Goal: Information Seeking & Learning: Learn about a topic

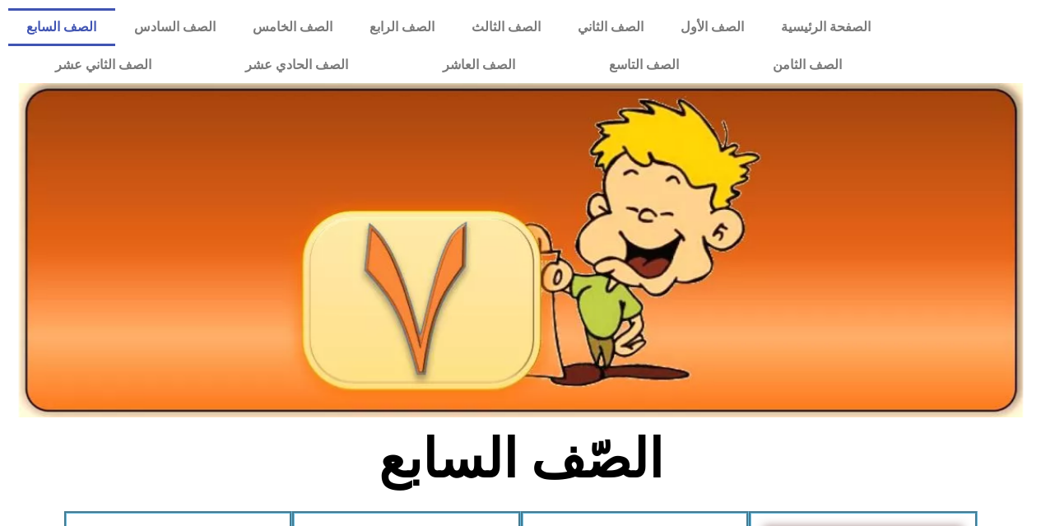
scroll to position [460, 0]
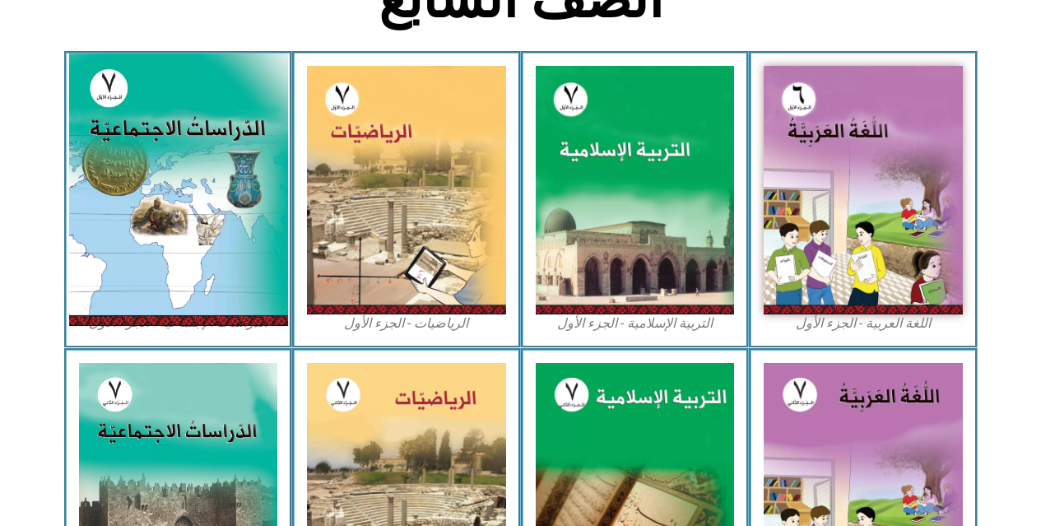
click at [147, 193] on img at bounding box center [177, 189] width 219 height 272
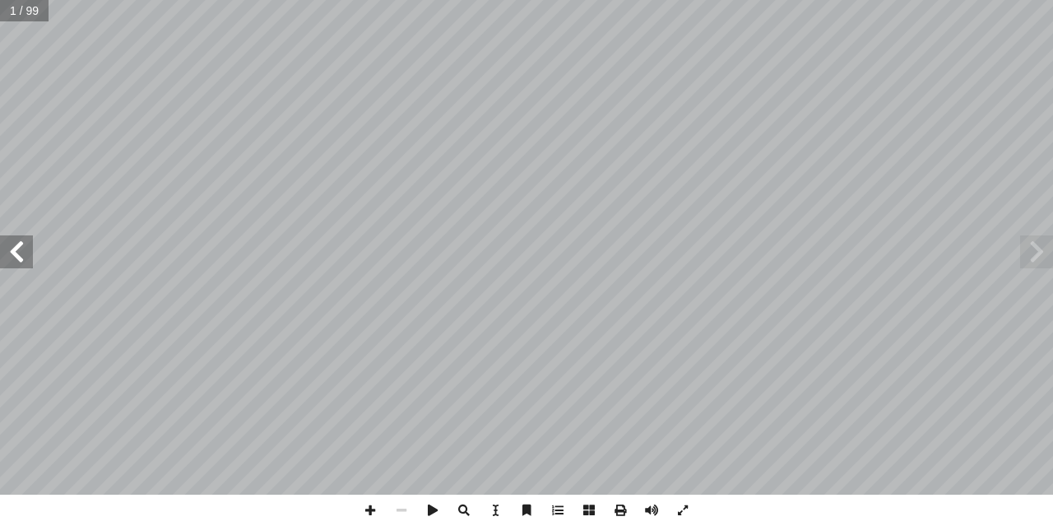
click at [1040, 248] on span at bounding box center [1037, 251] width 33 height 33
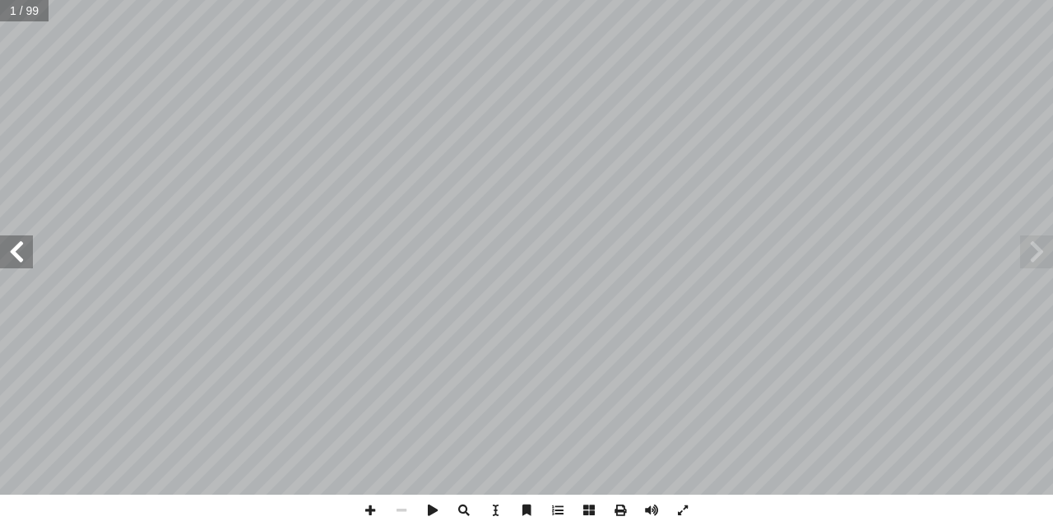
click at [945, 259] on div "ة ّ الاجتماعي ُ راسات ّ الد ليف: أ ا فريق الت �أ. [PERSON_NAME] �أ. [PERSON_NAM…" at bounding box center [526, 247] width 1053 height 495
click at [25, 256] on span at bounding box center [16, 251] width 33 height 33
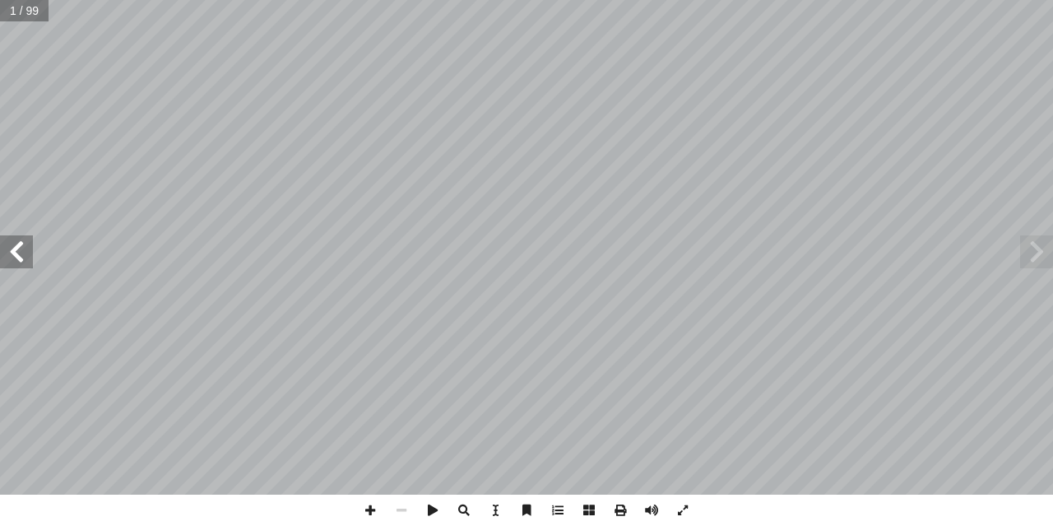
click at [25, 256] on span at bounding box center [16, 251] width 33 height 33
click at [1042, 259] on span at bounding box center [1037, 251] width 33 height 33
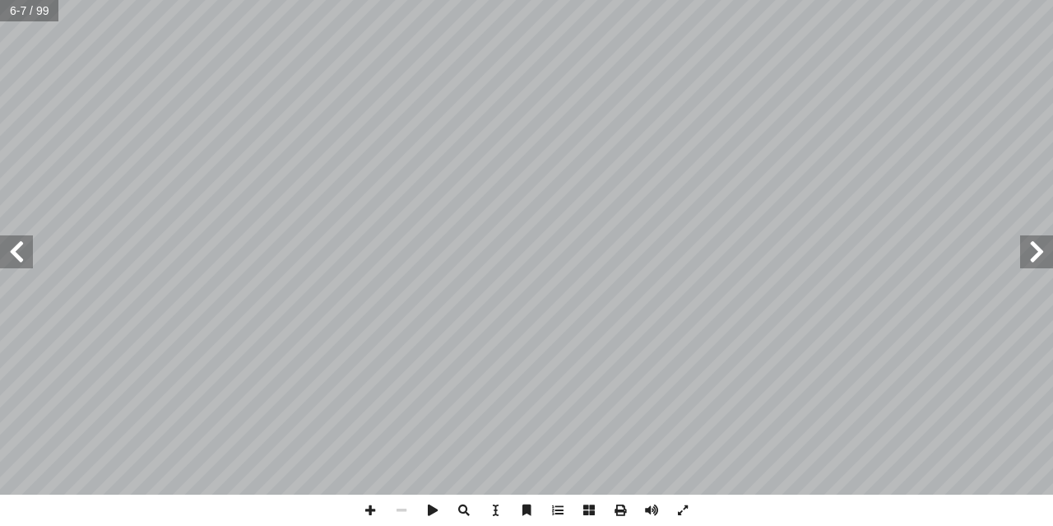
click at [25, 258] on span at bounding box center [16, 251] width 33 height 33
click at [367, 512] on span at bounding box center [370, 510] width 31 height 31
click at [394, 0] on html "الصفحة الرئيسية الصف الأول الصف الثاني الصف الثالث الصف الرابع الصف الخامس الصف…" at bounding box center [526, 75] width 1053 height 150
click at [401, 509] on span at bounding box center [401, 510] width 31 height 31
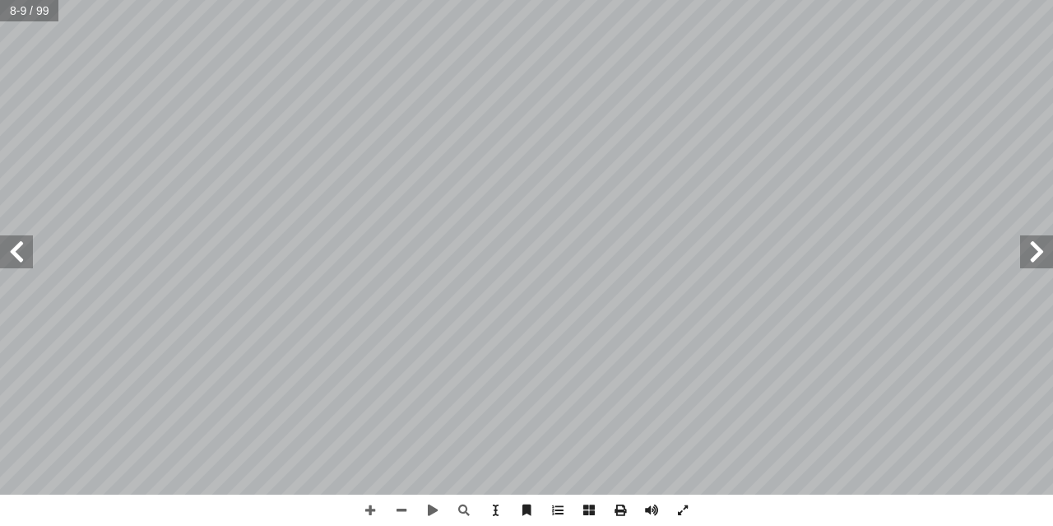
click at [1041, 258] on span at bounding box center [1037, 251] width 33 height 33
click at [30, 254] on span at bounding box center [16, 251] width 33 height 33
click at [367, 513] on span at bounding box center [370, 510] width 31 height 31
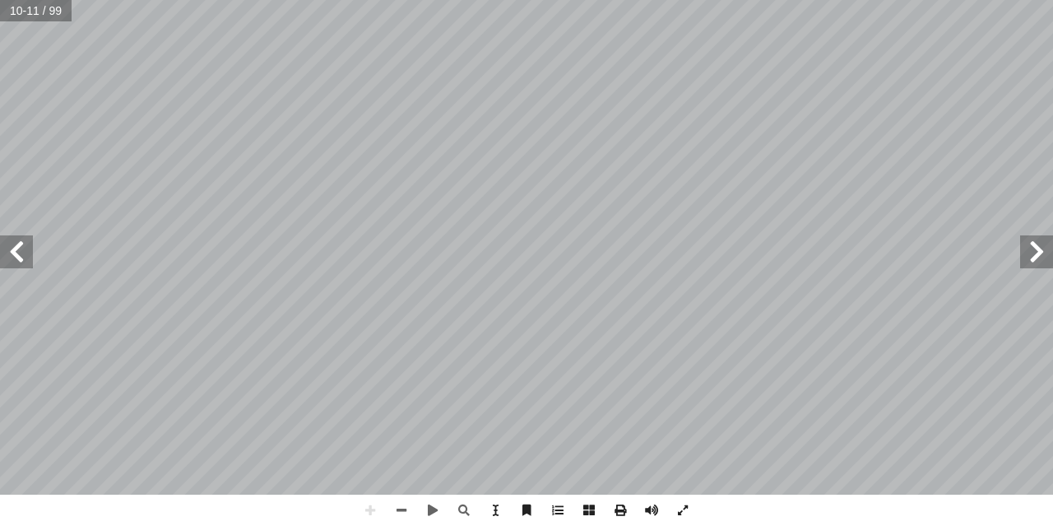
click at [1035, 249] on span at bounding box center [1037, 251] width 33 height 33
click at [653, 483] on div "6 ت: ْ م َّ نا تعل أ ا سيا بين آ لعرض، تمتد قارة � � ئر � و � لطول ود � لمكان ب…" at bounding box center [526, 247] width 1053 height 495
click at [398, 509] on span at bounding box center [401, 510] width 31 height 31
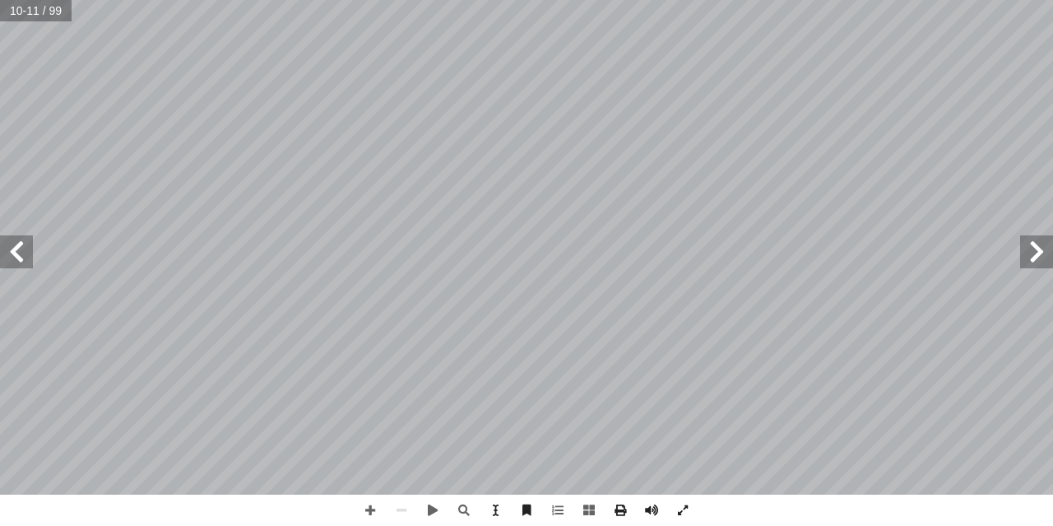
click at [1035, 260] on span at bounding box center [1037, 251] width 33 height 33
click at [370, 510] on span at bounding box center [370, 510] width 31 height 31
click at [398, 510] on span at bounding box center [401, 510] width 31 height 31
